Goal: Information Seeking & Learning: Learn about a topic

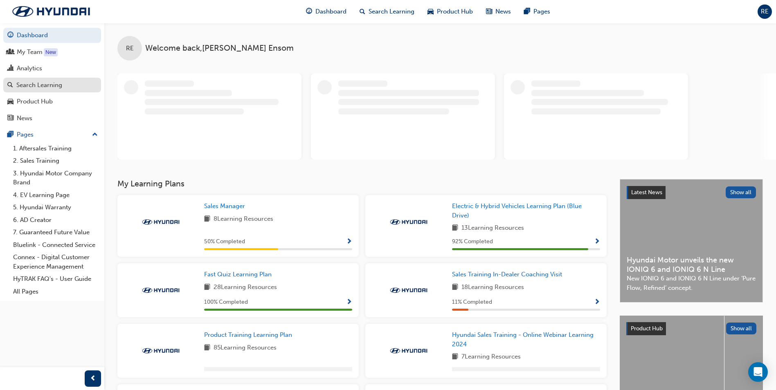
click at [61, 81] on div "Search Learning" at bounding box center [39, 85] width 46 height 9
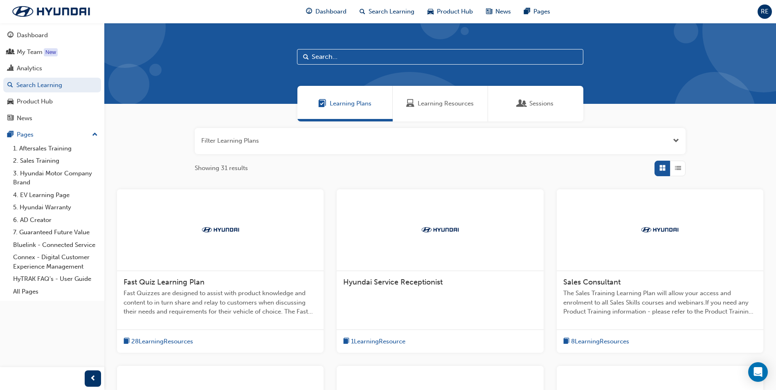
click at [353, 68] on div at bounding box center [440, 63] width 672 height 81
drag, startPoint x: 355, startPoint y: 58, endPoint x: 352, endPoint y: 62, distance: 4.3
click at [354, 60] on input "text" at bounding box center [440, 57] width 286 height 16
click at [351, 55] on input "text" at bounding box center [440, 57] width 286 height 16
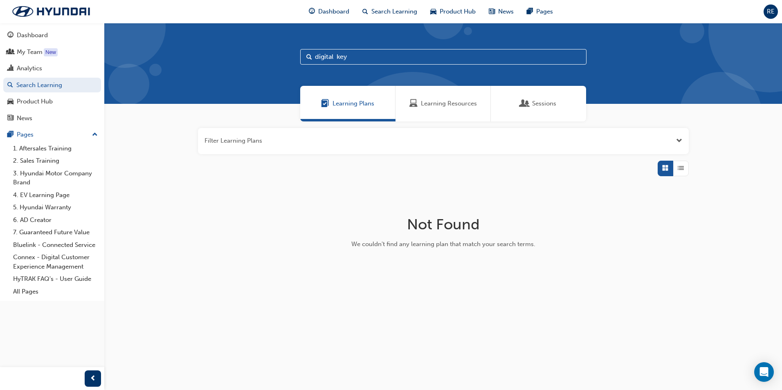
type input "digital key"
click at [414, 103] on span "Learning Resources" at bounding box center [413, 103] width 8 height 9
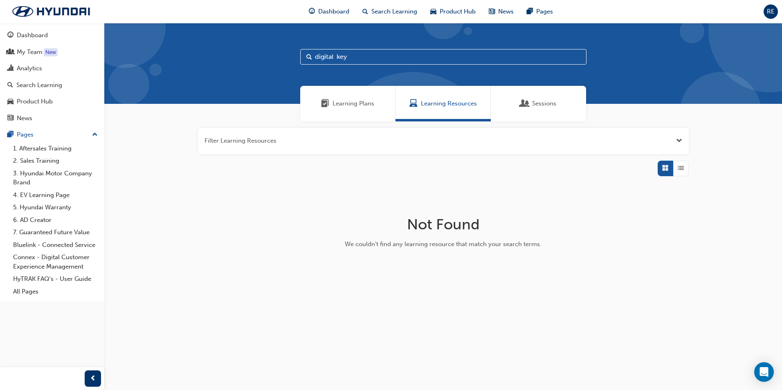
click at [351, 91] on div "Learning Plans" at bounding box center [347, 104] width 95 height 36
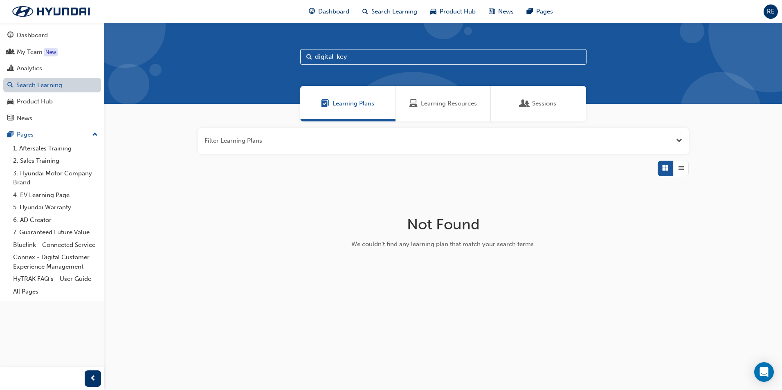
click at [52, 88] on link "Search Learning" at bounding box center [52, 85] width 98 height 15
click at [368, 55] on input "digital key" at bounding box center [443, 57] width 286 height 16
click at [307, 56] on span "Search" at bounding box center [309, 56] width 6 height 9
click at [397, 53] on input "digital key" at bounding box center [443, 57] width 286 height 16
click at [308, 55] on span "Search" at bounding box center [309, 56] width 6 height 9
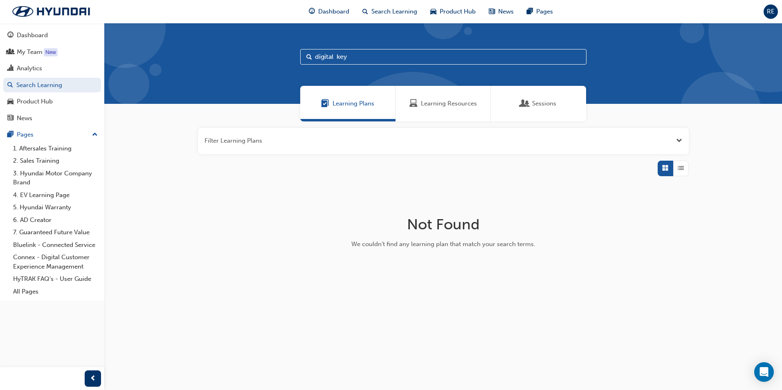
click at [329, 101] on span "Learning Plans" at bounding box center [325, 103] width 8 height 9
click at [380, 61] on input "digital key" at bounding box center [443, 57] width 286 height 16
click at [392, 10] on span "Search Learning" at bounding box center [394, 11] width 46 height 9
click at [679, 144] on span "Open the filter" at bounding box center [679, 140] width 6 height 9
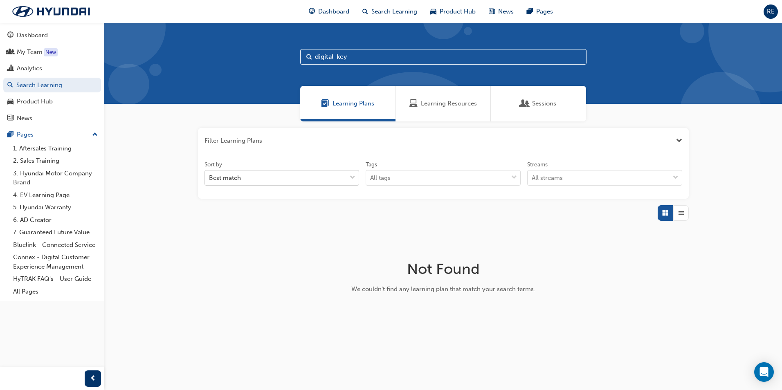
click at [278, 180] on div "Best match" at bounding box center [276, 178] width 142 height 14
click at [210, 180] on input "Sort by Best match" at bounding box center [209, 177] width 1 height 7
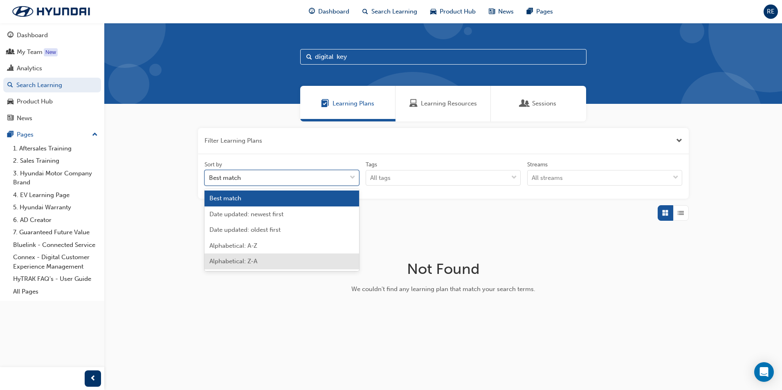
drag, startPoint x: 169, startPoint y: 268, endPoint x: 183, endPoint y: 250, distance: 23.3
click at [182, 258] on div "Filter Learning Plans Sort by option Alphabetical: Z-A focused, 5 of 5. 5 resul…" at bounding box center [443, 227] width 678 height 212
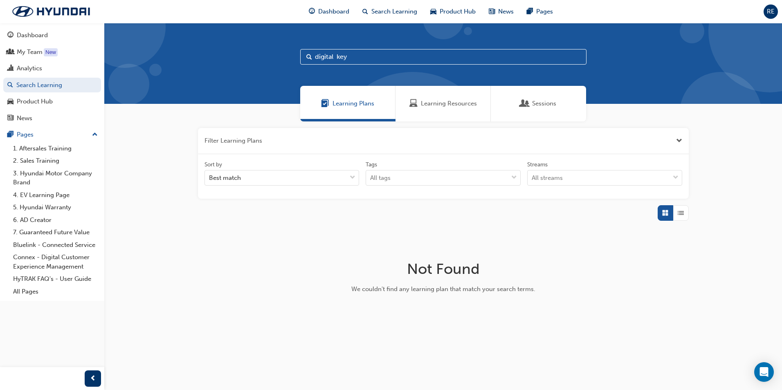
click at [382, 57] on input "digital key" at bounding box center [443, 57] width 286 height 16
click at [334, 7] on span "Dashboard" at bounding box center [333, 11] width 31 height 9
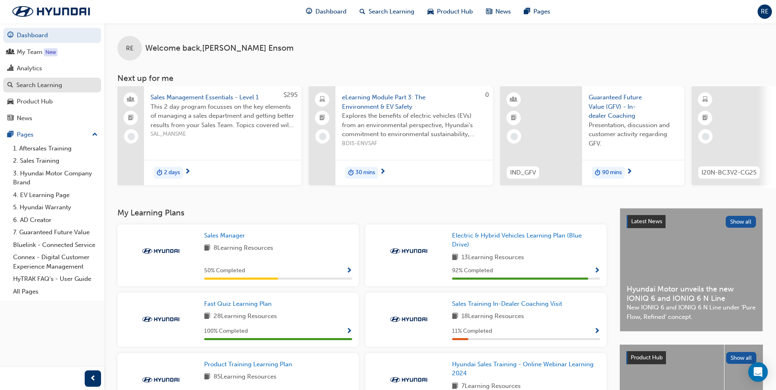
click at [61, 81] on div "Search Learning" at bounding box center [39, 85] width 46 height 9
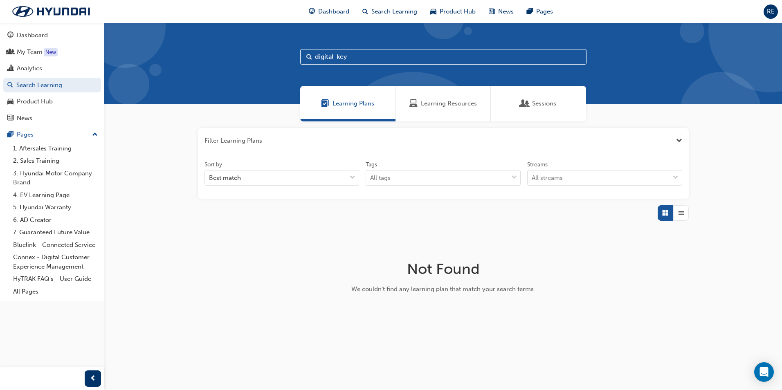
drag, startPoint x: 395, startPoint y: 15, endPoint x: 393, endPoint y: 22, distance: 7.8
click at [395, 15] on span "Search Learning" at bounding box center [394, 11] width 46 height 9
click at [393, 13] on span "Search Learning" at bounding box center [394, 11] width 46 height 9
click at [435, 98] on div "Learning Resources" at bounding box center [443, 104] width 95 height 36
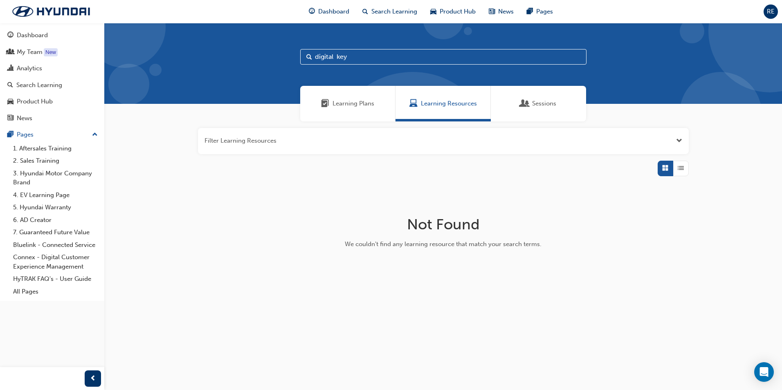
click at [309, 55] on span "Search" at bounding box center [309, 56] width 6 height 9
click at [678, 137] on span "Open the filter" at bounding box center [679, 140] width 6 height 9
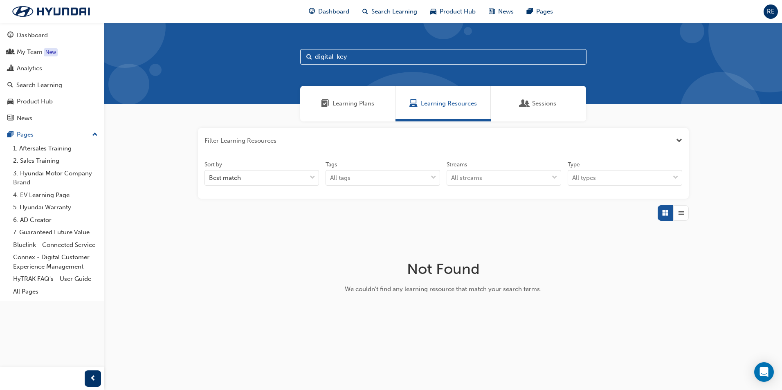
click at [678, 137] on span "Close the filter" at bounding box center [679, 140] width 6 height 9
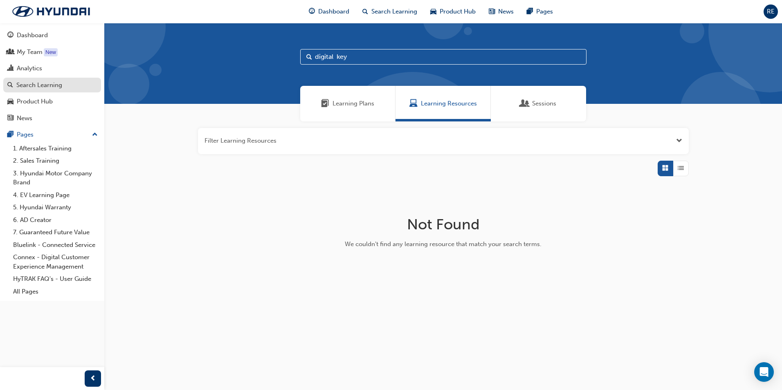
click at [48, 86] on div "Search Learning" at bounding box center [39, 85] width 46 height 9
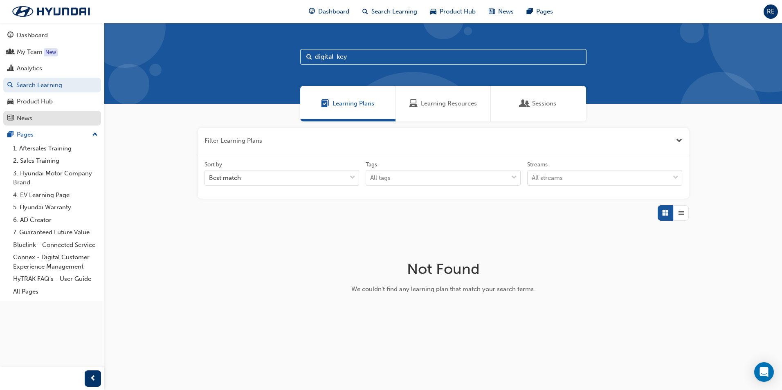
drag, startPoint x: 40, startPoint y: 102, endPoint x: 67, endPoint y: 115, distance: 29.3
click at [40, 102] on div "Product Hub" at bounding box center [35, 101] width 36 height 9
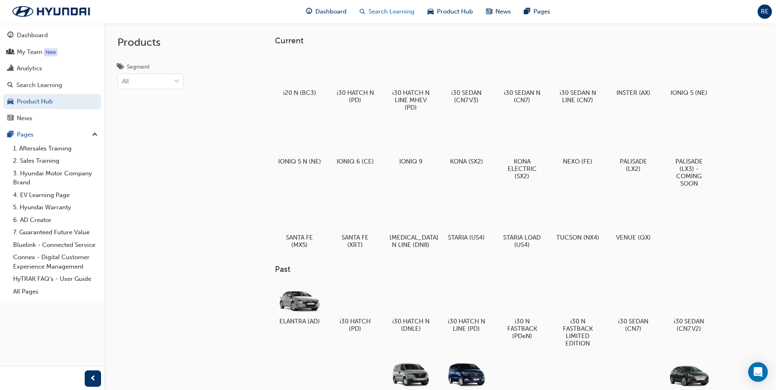
click at [394, 17] on div "Search Learning" at bounding box center [387, 11] width 68 height 17
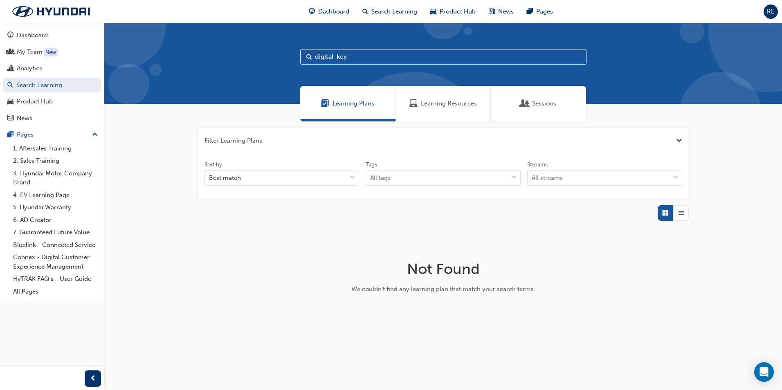
type input "digital key"
drag, startPoint x: 373, startPoint y: 54, endPoint x: 242, endPoint y: 58, distance: 131.4
click at [242, 58] on div "digital key" at bounding box center [443, 63] width 678 height 81
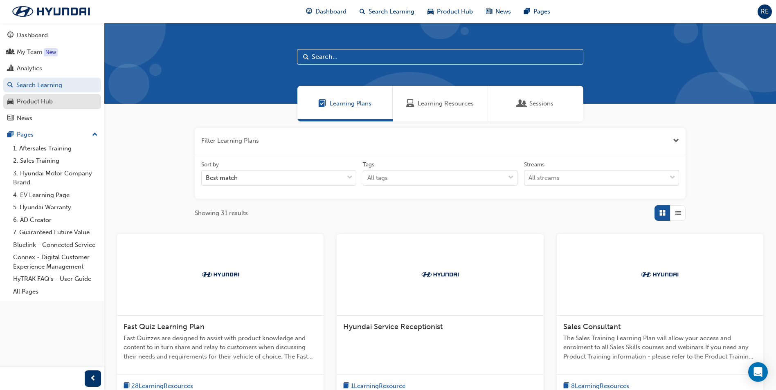
click at [69, 99] on div "Product Hub" at bounding box center [52, 102] width 90 height 10
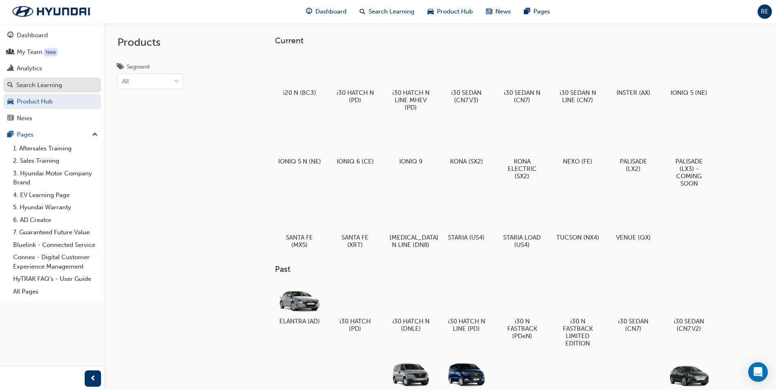
click at [51, 88] on div "Search Learning" at bounding box center [39, 85] width 46 height 9
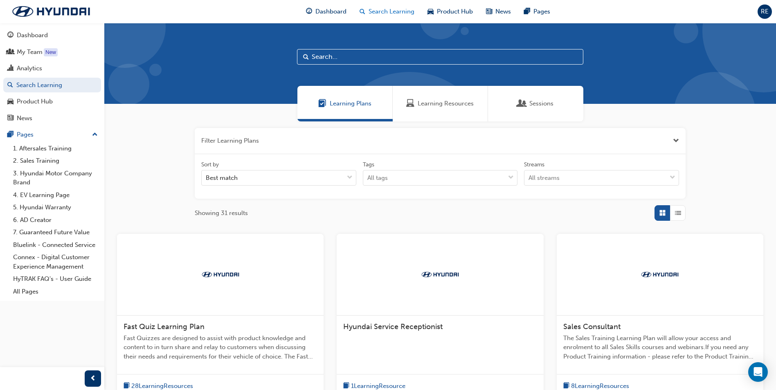
click at [389, 10] on span "Search Learning" at bounding box center [392, 11] width 46 height 9
click at [457, 11] on span "Product Hub" at bounding box center [455, 11] width 36 height 9
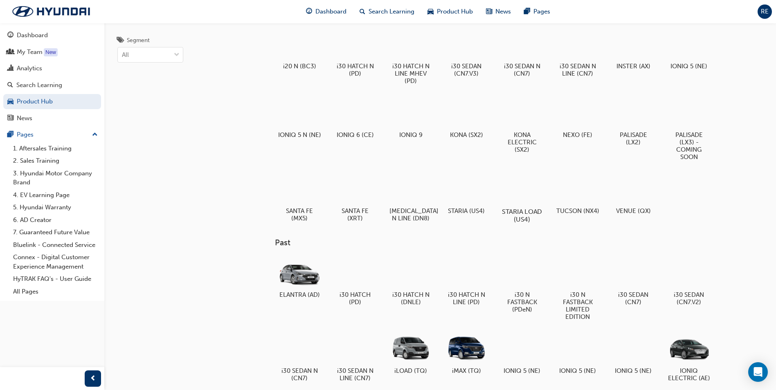
scroll to position [41, 0]
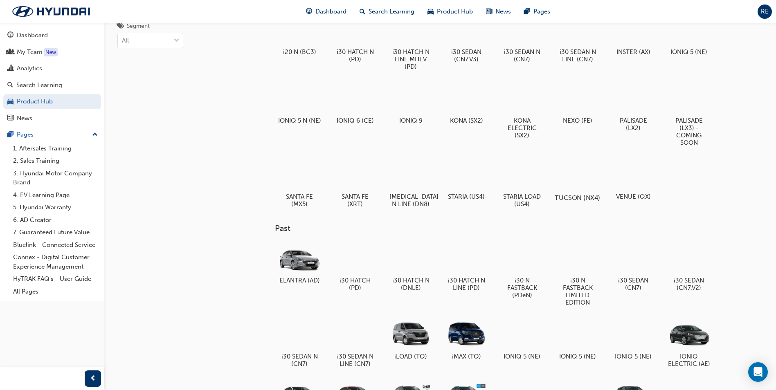
click at [577, 178] on div at bounding box center [577, 174] width 45 height 33
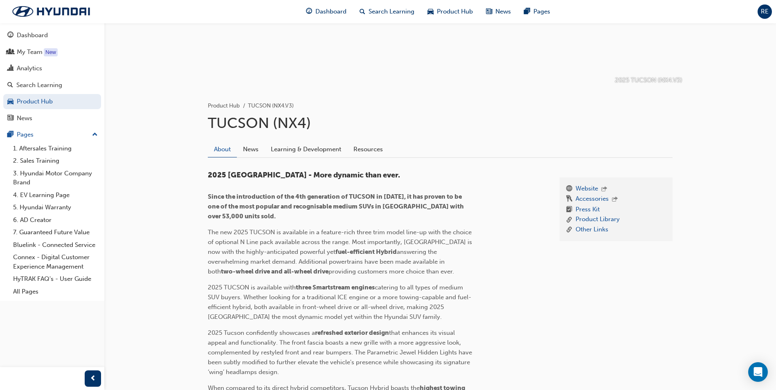
scroll to position [84, 0]
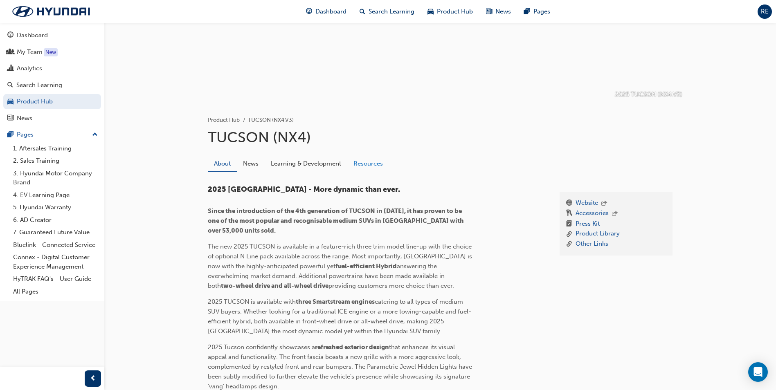
click at [374, 166] on link "Resources" at bounding box center [368, 164] width 42 height 16
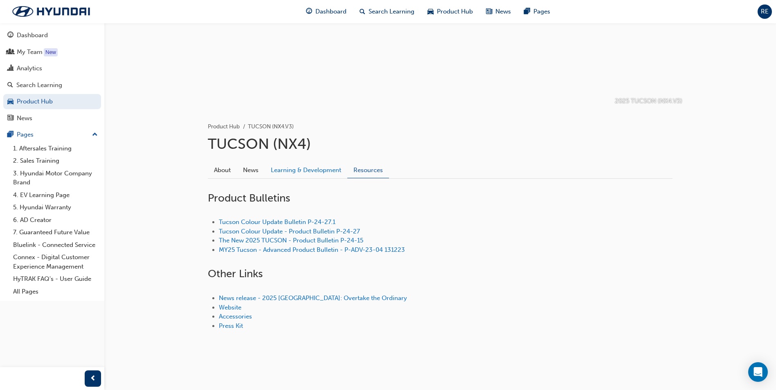
click at [301, 168] on link "Learning & Development" at bounding box center [306, 170] width 83 height 16
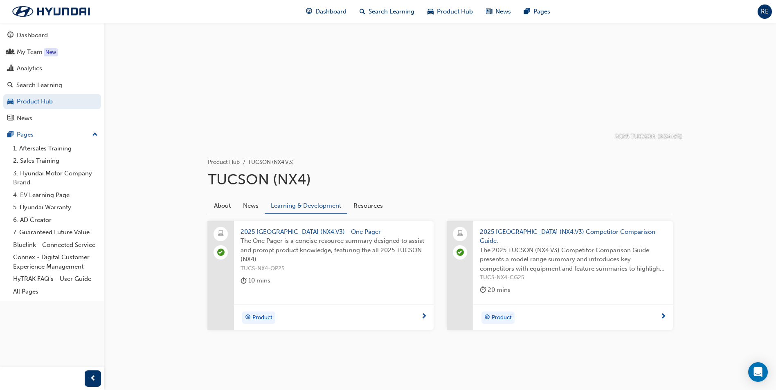
scroll to position [33, 0]
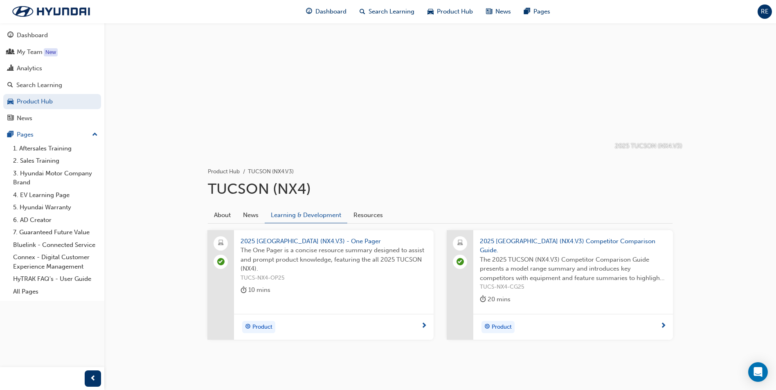
click at [297, 245] on span "2025 [GEOGRAPHIC_DATA] (NX4.V3) - One Pager" at bounding box center [334, 241] width 187 height 9
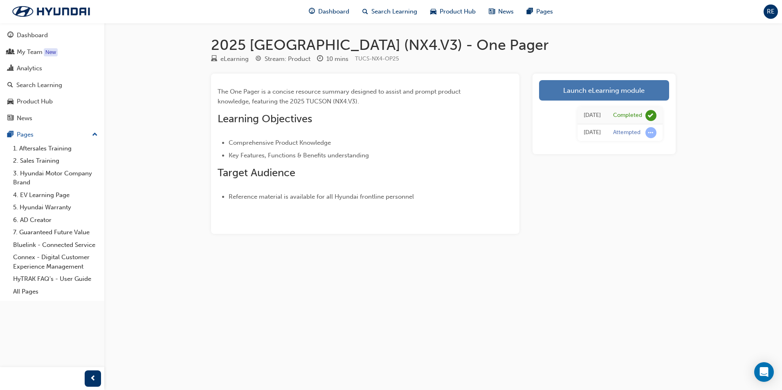
click at [582, 90] on link "Launch eLearning module" at bounding box center [604, 90] width 130 height 20
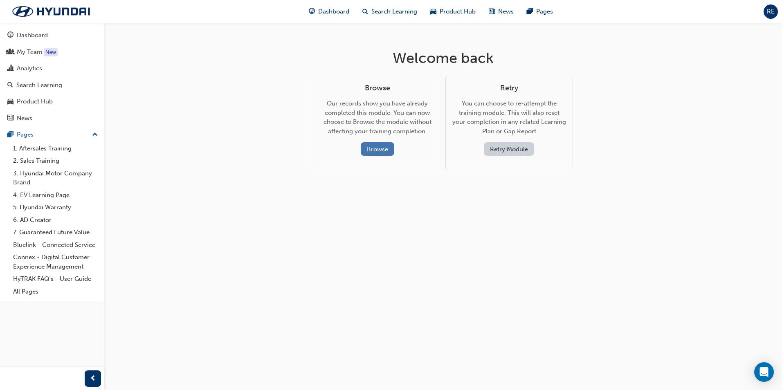
click at [370, 154] on button "Browse" at bounding box center [378, 148] width 34 height 13
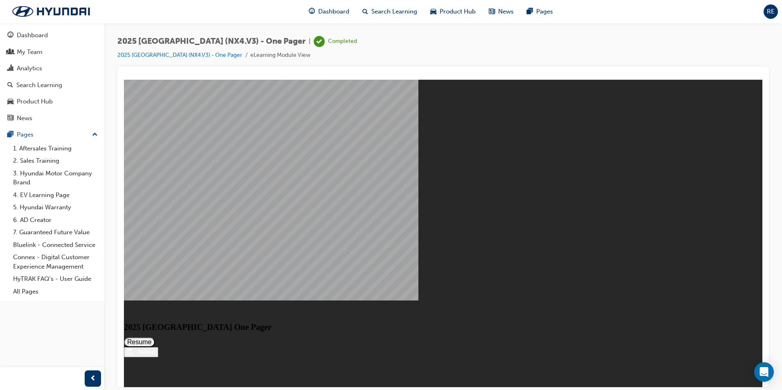
click at [155, 337] on button "Resume" at bounding box center [139, 342] width 31 height 10
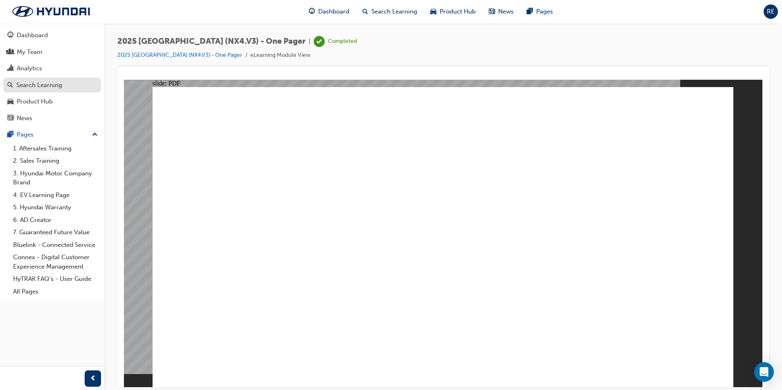
click at [52, 85] on div "Search Learning" at bounding box center [39, 85] width 46 height 9
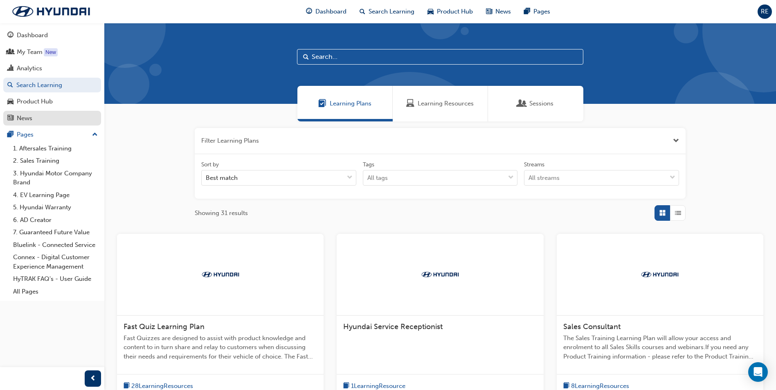
click at [24, 121] on div "News" at bounding box center [25, 118] width 16 height 9
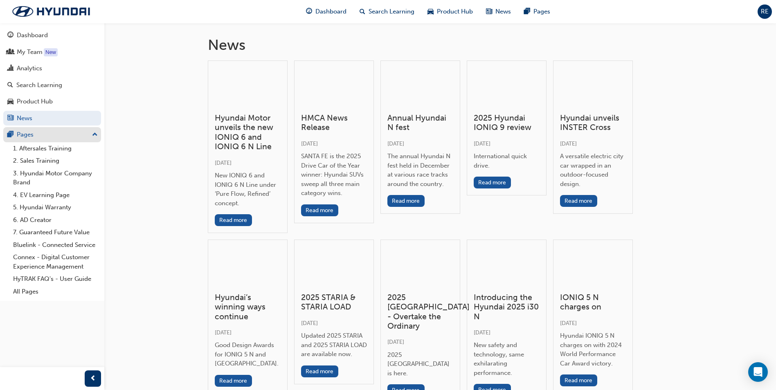
click at [36, 135] on div "Pages" at bounding box center [52, 135] width 90 height 10
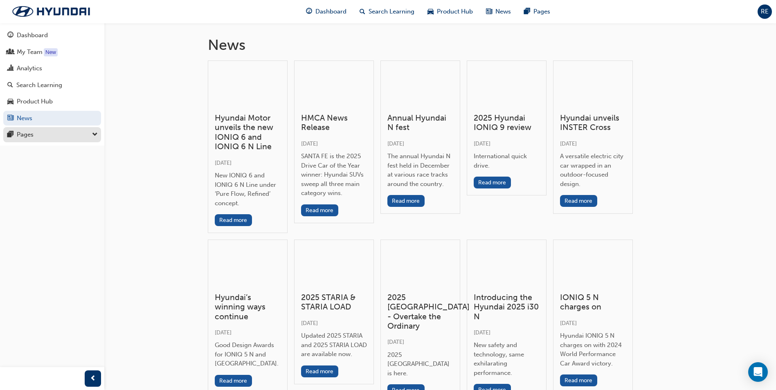
click at [36, 135] on div "Pages" at bounding box center [52, 135] width 90 height 10
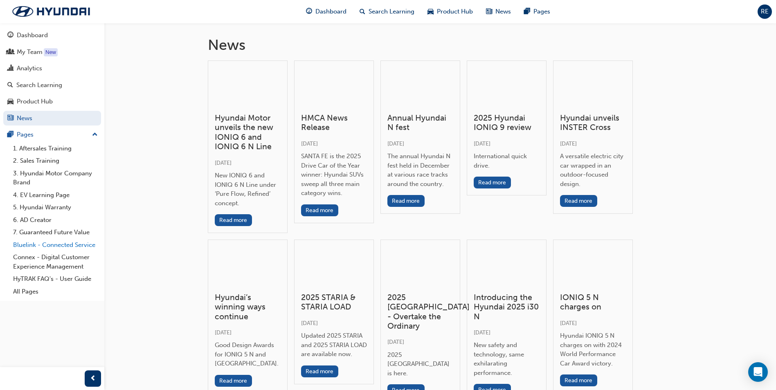
click at [56, 246] on link "Bluelink - Connected Service" at bounding box center [55, 245] width 91 height 13
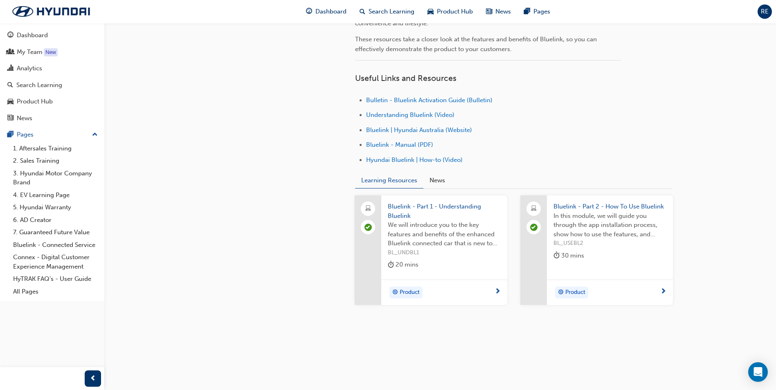
scroll to position [243, 0]
click at [48, 244] on link "Bluelink - Connected Service" at bounding box center [55, 245] width 91 height 13
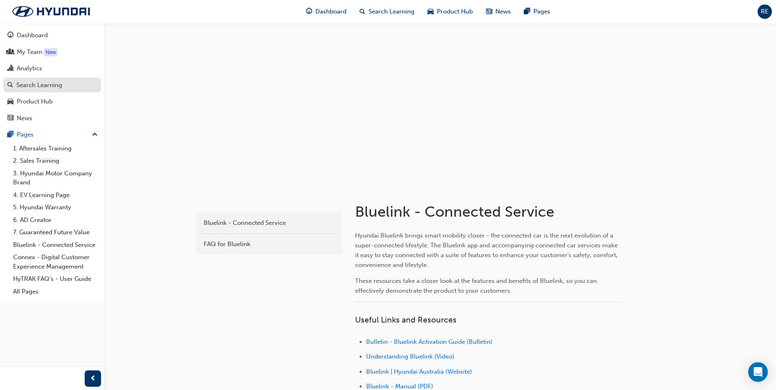
click at [43, 86] on div "Search Learning" at bounding box center [39, 85] width 46 height 9
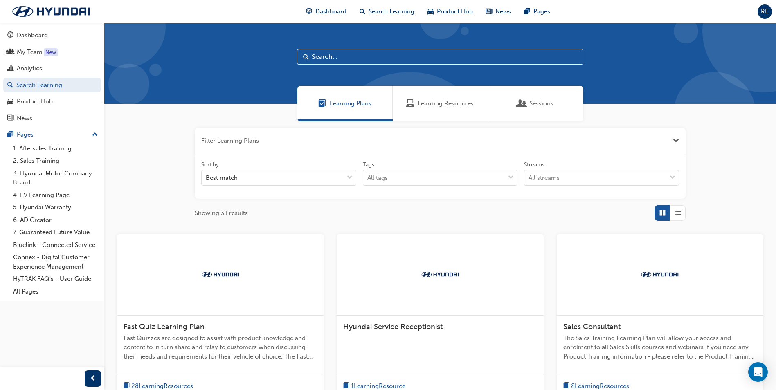
click at [353, 57] on input "text" at bounding box center [440, 57] width 286 height 16
click at [434, 103] on span "Learning Resources" at bounding box center [446, 103] width 56 height 9
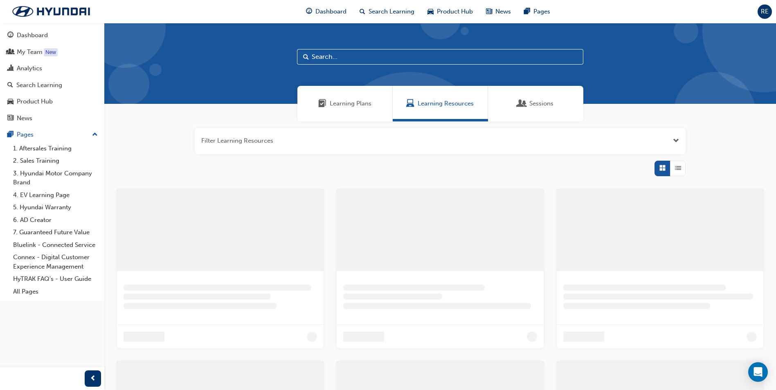
click at [309, 140] on button "button" at bounding box center [440, 141] width 491 height 26
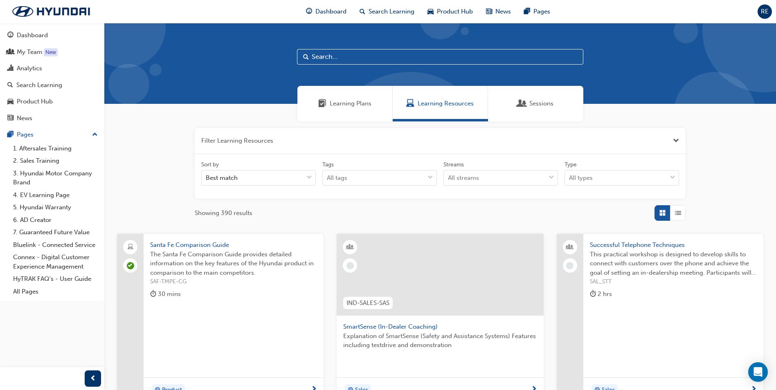
click at [365, 58] on input "text" at bounding box center [440, 57] width 286 height 16
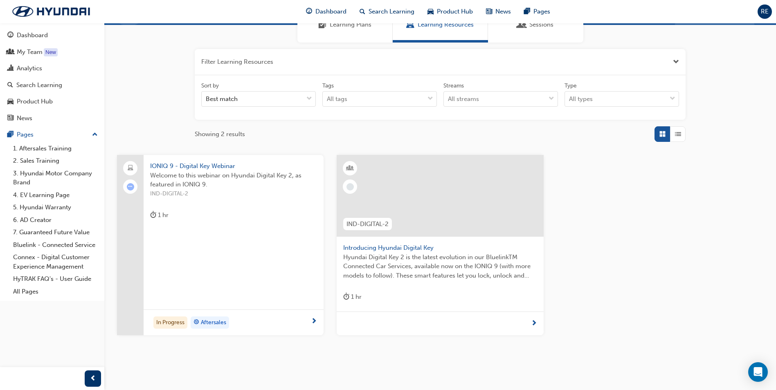
scroll to position [82, 0]
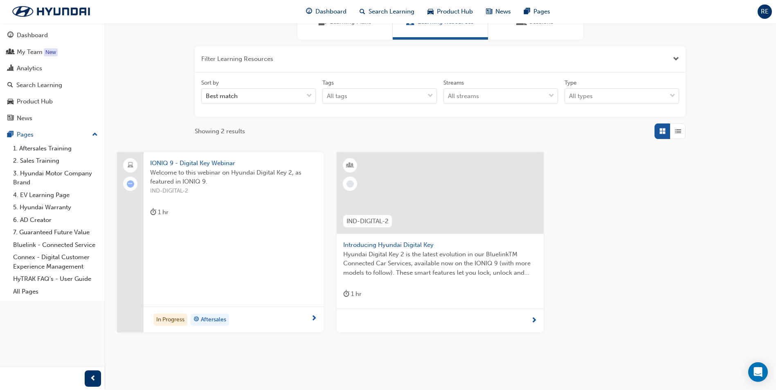
type input "dig"
click at [386, 248] on span "Introducing Hyundai Digital Key" at bounding box center [439, 245] width 193 height 9
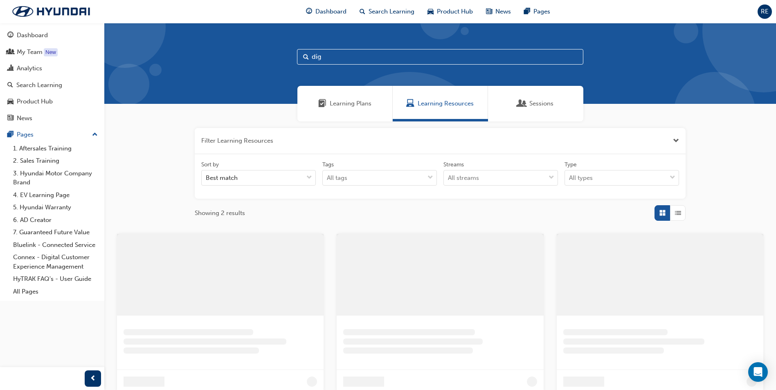
scroll to position [82, 0]
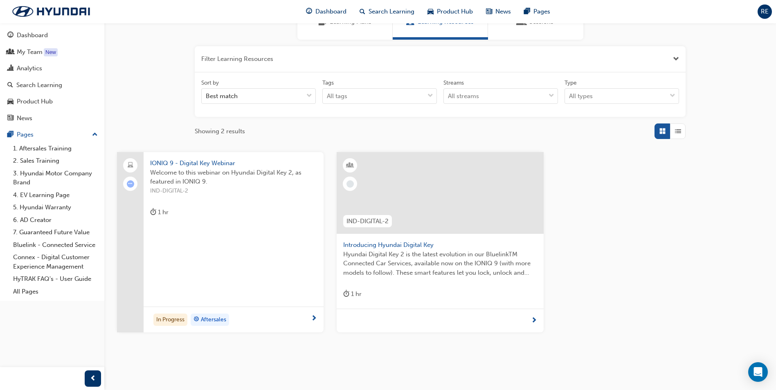
click at [177, 161] on span "IONIQ 9 - Digital Key Webinar" at bounding box center [233, 163] width 167 height 9
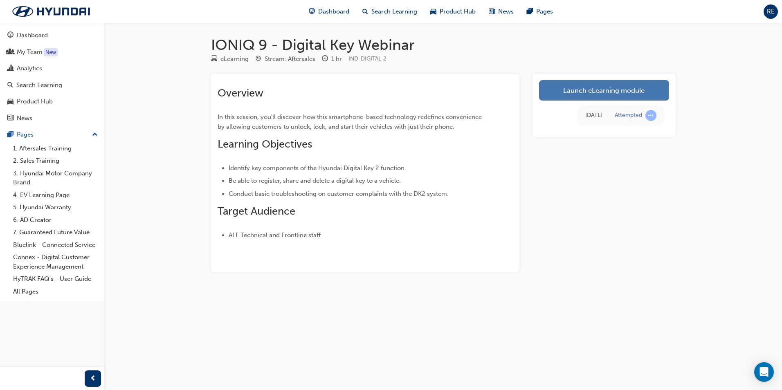
click at [573, 90] on link "Launch eLearning module" at bounding box center [604, 90] width 130 height 20
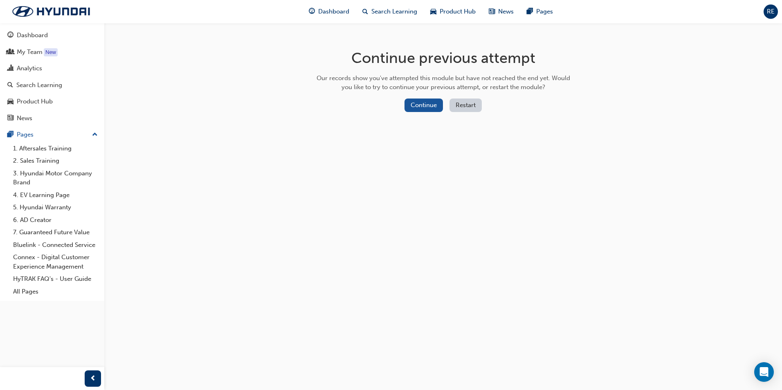
click at [467, 99] on button "Restart" at bounding box center [466, 105] width 32 height 13
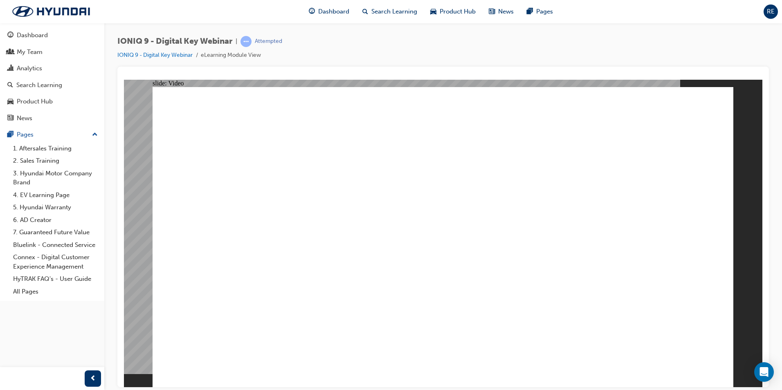
type input "0"
type input "3"
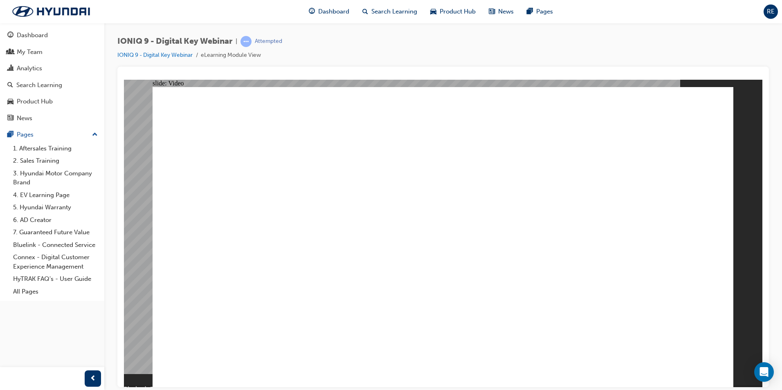
drag, startPoint x: 274, startPoint y: 334, endPoint x: 328, endPoint y: 335, distance: 53.6
drag, startPoint x: 611, startPoint y: 339, endPoint x: 737, endPoint y: 449, distance: 167.3
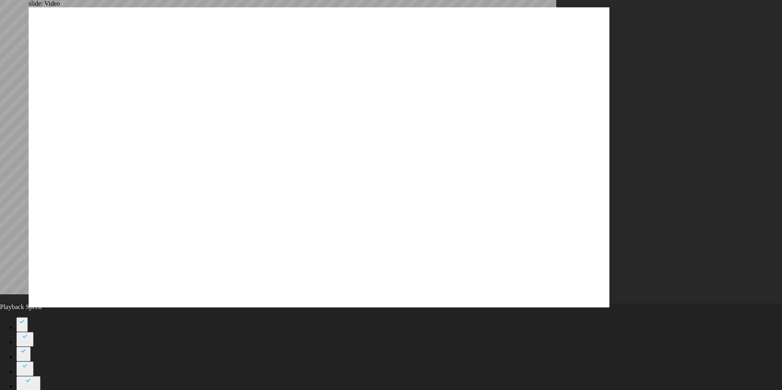
type input "338"
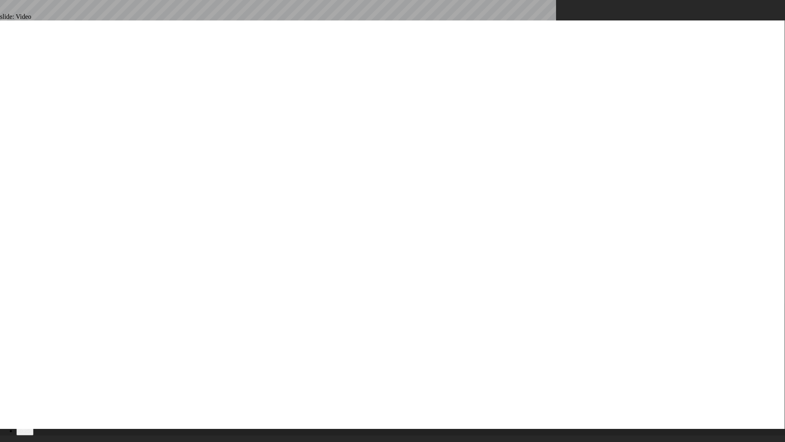
drag, startPoint x: 126, startPoint y: 425, endPoint x: 131, endPoint y: 426, distance: 5.4
drag, startPoint x: 132, startPoint y: 424, endPoint x: 141, endPoint y: 426, distance: 9.5
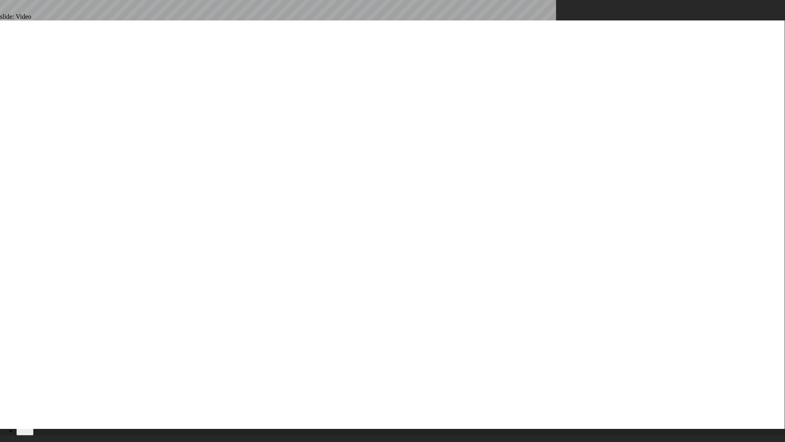
drag, startPoint x: 141, startPoint y: 425, endPoint x: 148, endPoint y: 425, distance: 7.0
drag, startPoint x: 156, startPoint y: 425, endPoint x: 163, endPoint y: 427, distance: 7.1
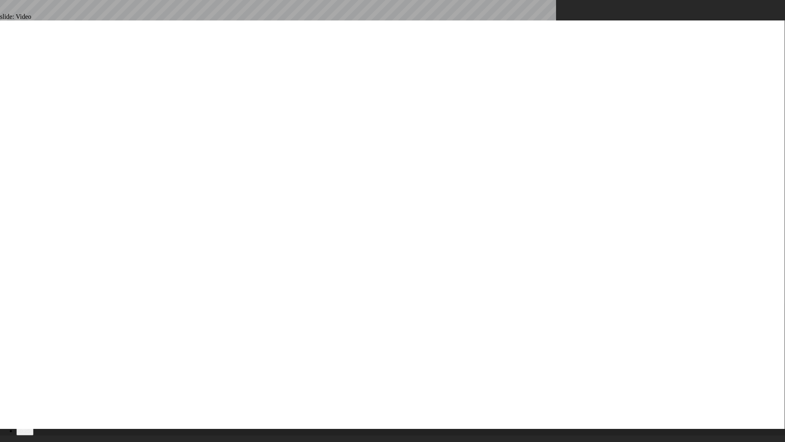
drag, startPoint x: 164, startPoint y: 427, endPoint x: 169, endPoint y: 427, distance: 5.3
drag, startPoint x: 172, startPoint y: 426, endPoint x: 178, endPoint y: 426, distance: 6.1
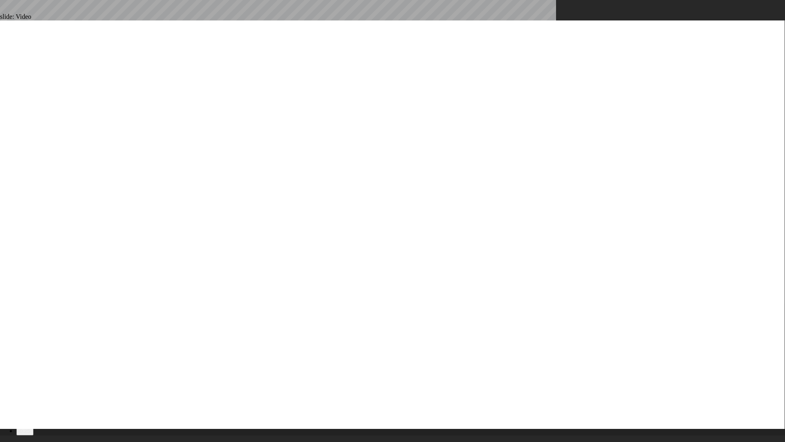
drag, startPoint x: 178, startPoint y: 426, endPoint x: 182, endPoint y: 425, distance: 4.1
drag, startPoint x: 182, startPoint y: 425, endPoint x: 188, endPoint y: 425, distance: 5.3
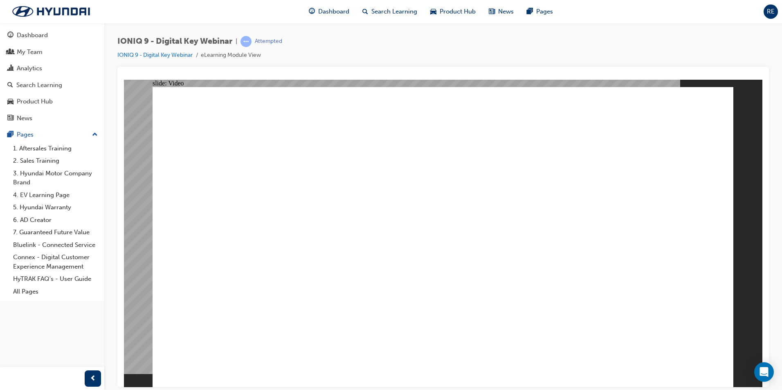
drag, startPoint x: 283, startPoint y: 342, endPoint x: 320, endPoint y: 336, distance: 37.3
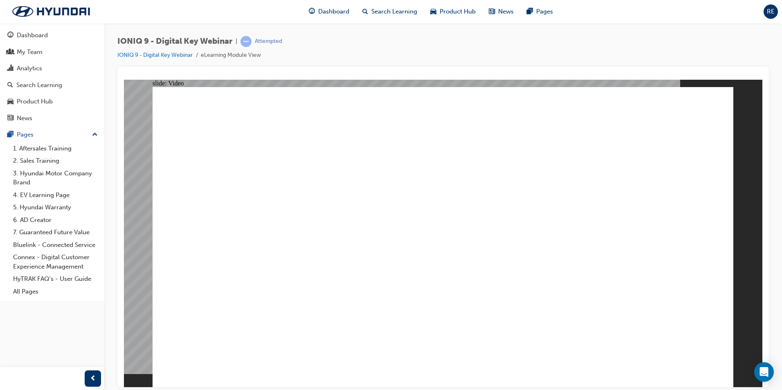
type input "1092"
drag, startPoint x: 282, startPoint y: 342, endPoint x: 290, endPoint y: 341, distance: 7.5
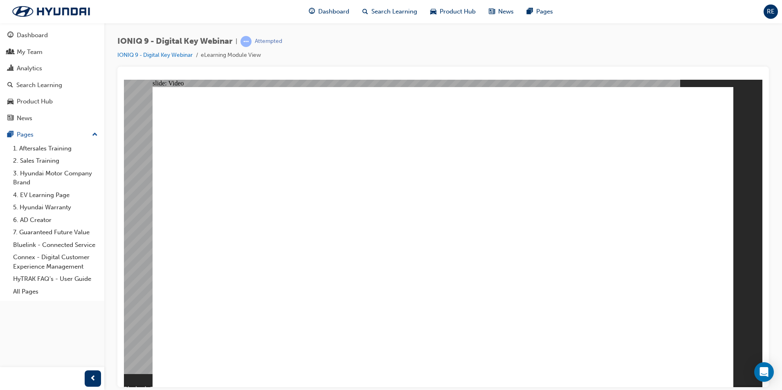
drag, startPoint x: 553, startPoint y: 328, endPoint x: 583, endPoint y: 236, distance: 97.3
type input "1688"
